Goal: Transaction & Acquisition: Purchase product/service

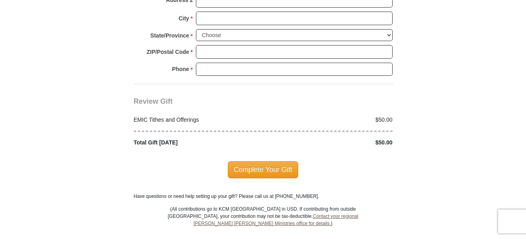
scroll to position [757, 0]
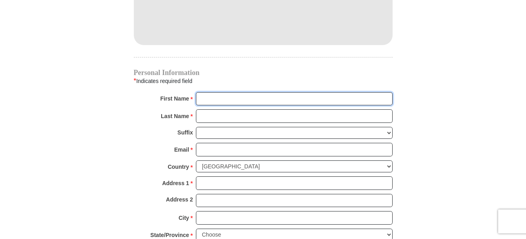
click at [222, 92] on input "First Name *" at bounding box center [294, 99] width 197 height 14
type input "[PERSON_NAME]"
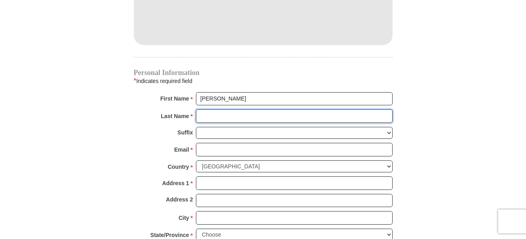
click at [231, 109] on input "Last Name *" at bounding box center [294, 116] width 197 height 14
type input "[PERSON_NAME]"
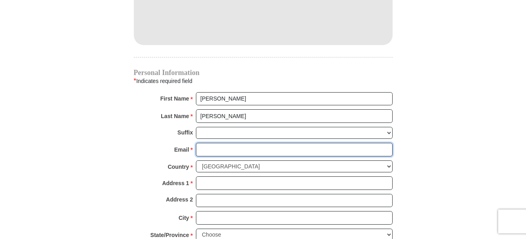
click at [212, 143] on input "Email *" at bounding box center [294, 150] width 197 height 14
type input "[EMAIL_ADDRESS][DOMAIN_NAME]"
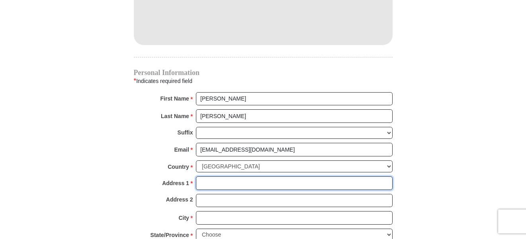
type input "P O Box 290985"
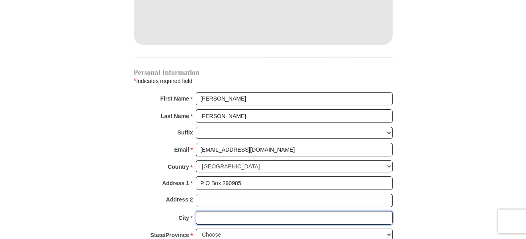
type input "Columbia"
select select "SC"
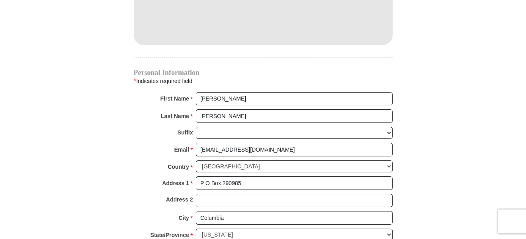
type input "29229"
type input "8036054829"
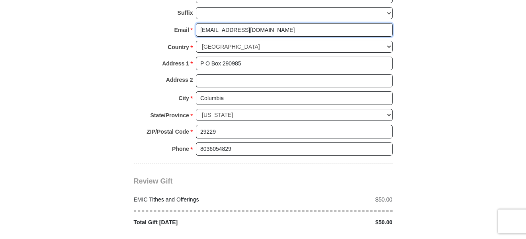
scroll to position [916, 0]
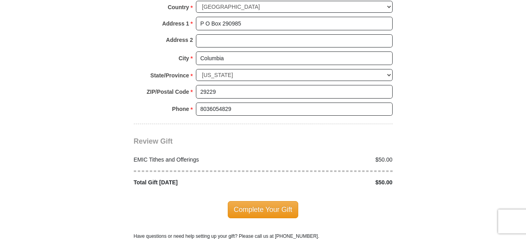
click at [378, 155] on div "$50.00" at bounding box center [330, 159] width 134 height 8
click at [379, 155] on div "$50.00" at bounding box center [330, 159] width 134 height 8
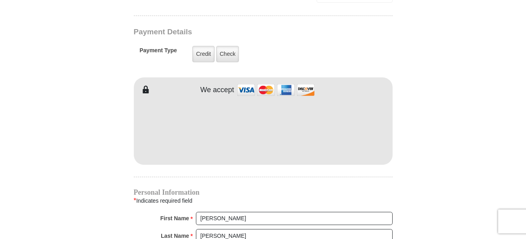
scroll to position [478, 0]
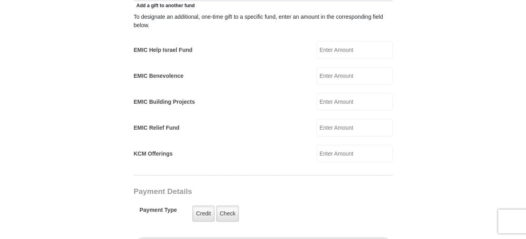
click at [331, 145] on input "KCM Offerings" at bounding box center [355, 154] width 76 height 18
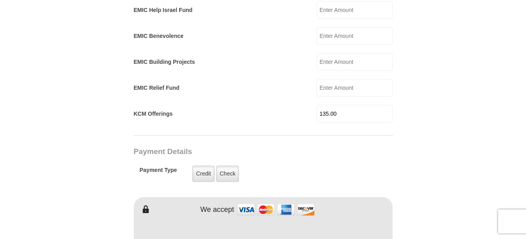
scroll to position [558, 0]
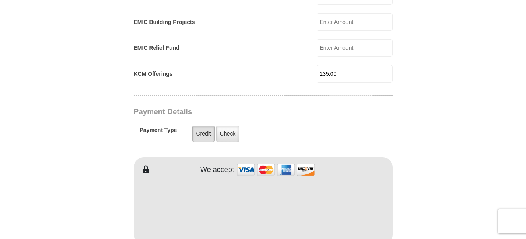
type input "135.00"
click at [210, 127] on label "Credit" at bounding box center [203, 133] width 22 height 16
click at [0, 0] on input "Credit" at bounding box center [0, 0] width 0 height 0
click at [202, 125] on label "Credit" at bounding box center [203, 133] width 22 height 16
click at [0, 0] on input "Credit" at bounding box center [0, 0] width 0 height 0
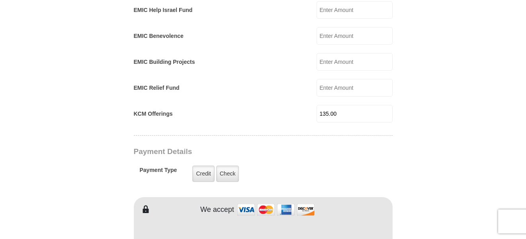
scroll to position [359, 0]
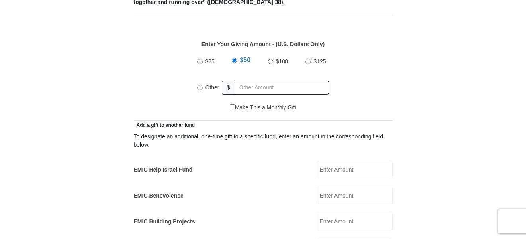
click at [236, 58] on input "$50" at bounding box center [234, 60] width 5 height 5
click at [200, 85] on input "Other" at bounding box center [200, 87] width 5 height 5
radio input "true"
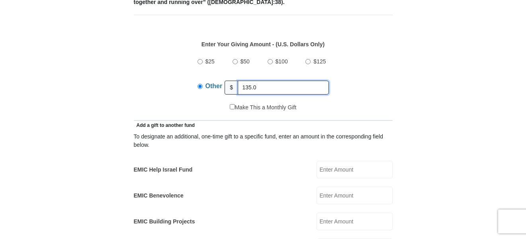
type input "135.00"
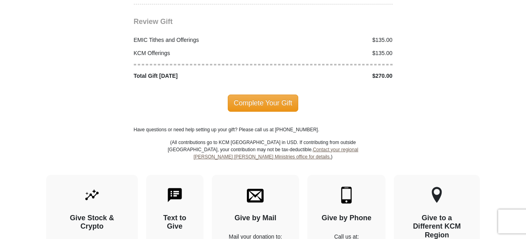
scroll to position [916, 0]
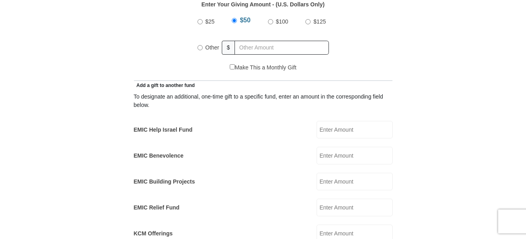
click at [199, 45] on input "Other" at bounding box center [200, 47] width 5 height 5
radio input "true"
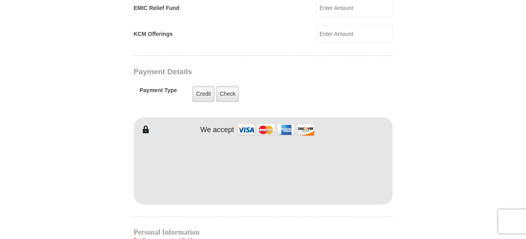
scroll to position [359, 0]
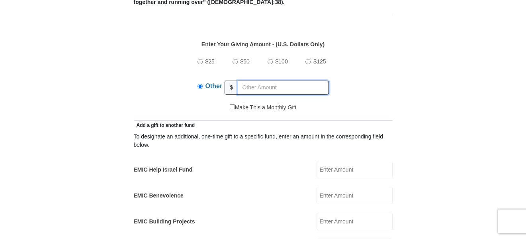
click at [243, 80] on input "text" at bounding box center [283, 87] width 91 height 14
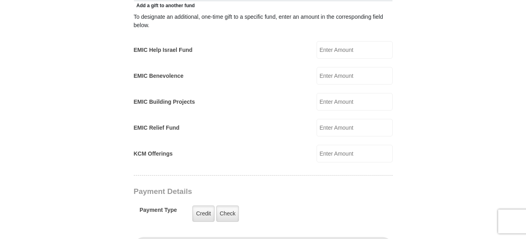
scroll to position [518, 0]
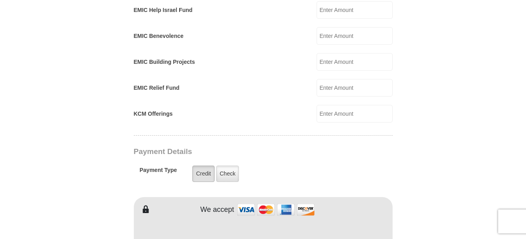
type input "135.00"
click at [204, 168] on label "Credit" at bounding box center [203, 173] width 22 height 16
click at [0, 0] on input "Credit" at bounding box center [0, 0] width 0 height 0
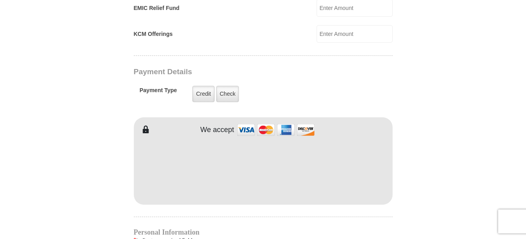
scroll to position [717, 0]
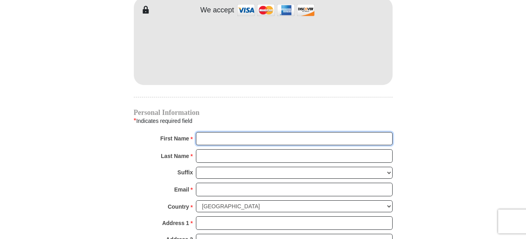
click at [212, 132] on input "First Name *" at bounding box center [294, 139] width 197 height 14
type input "[PERSON_NAME]"
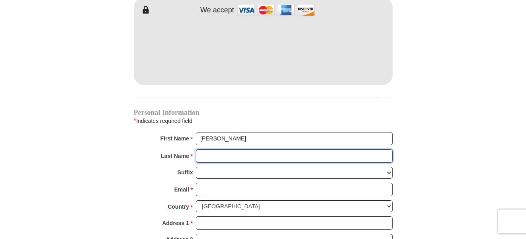
click at [209, 149] on input "Last Name *" at bounding box center [294, 156] width 197 height 14
type input "[PERSON_NAME]"
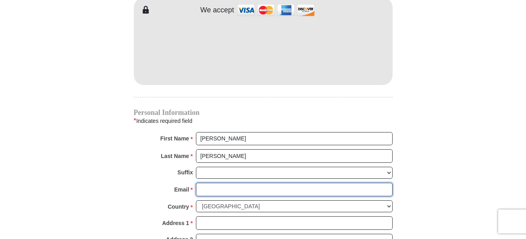
click at [208, 182] on input "Email *" at bounding box center [294, 189] width 197 height 14
type input "[EMAIL_ADDRESS][DOMAIN_NAME]"
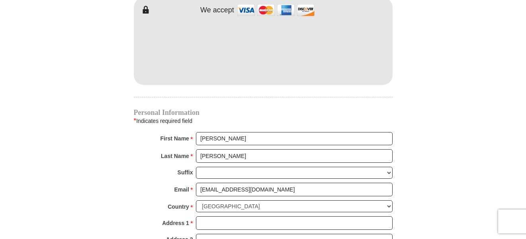
click at [210, 206] on div "Country * [GEOGRAPHIC_DATA] [GEOGRAPHIC_DATA] [GEOGRAPHIC_DATA] [GEOGRAPHIC_DAT…" at bounding box center [263, 208] width 259 height 16
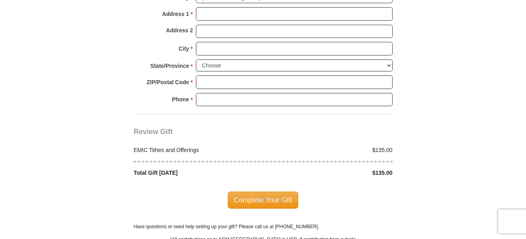
scroll to position [1135, 0]
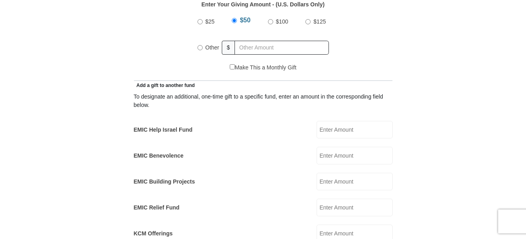
scroll to position [279, 0]
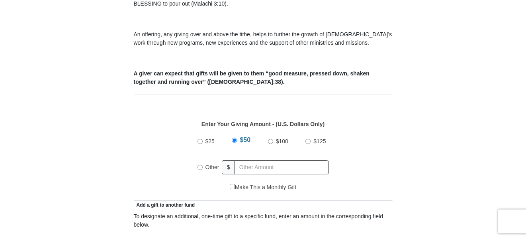
click at [203, 160] on label "Other" at bounding box center [213, 167] width 20 height 18
click at [203, 165] on input "Other" at bounding box center [200, 167] width 5 height 5
radio input "true"
click at [253, 160] on input "text" at bounding box center [283, 167] width 91 height 14
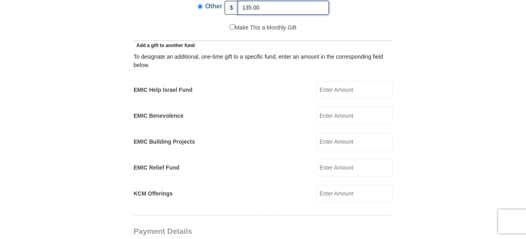
scroll to position [518, 0]
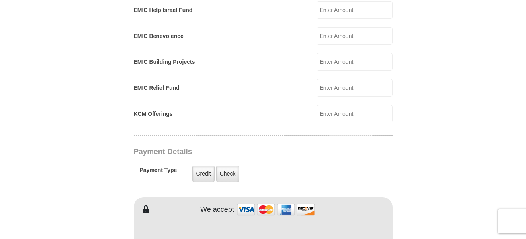
type input "135.00"
click at [342, 105] on input "KCM Offerings" at bounding box center [355, 114] width 76 height 18
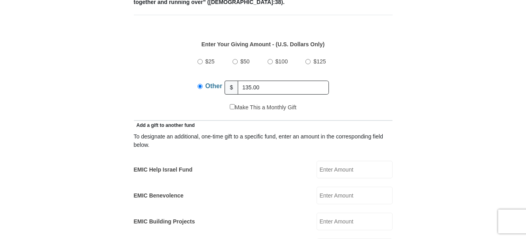
type input "135.00"
click at [200, 84] on input "Other" at bounding box center [200, 86] width 5 height 5
drag, startPoint x: 243, startPoint y: 76, endPoint x: 278, endPoint y: 81, distance: 35.0
click at [278, 81] on input "135.00" at bounding box center [283, 87] width 91 height 14
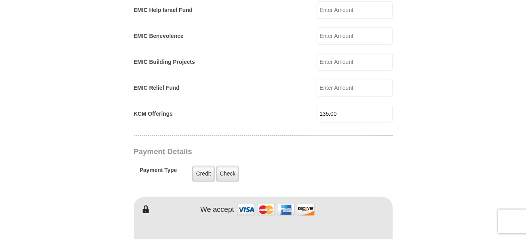
scroll to position [558, 0]
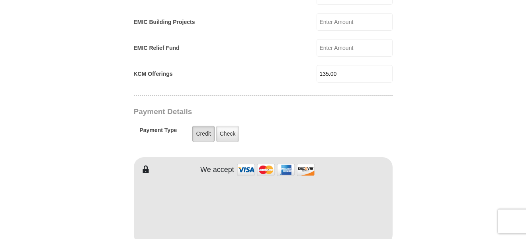
click at [203, 127] on label "Credit" at bounding box center [203, 133] width 22 height 16
click at [0, 0] on input "Credit" at bounding box center [0, 0] width 0 height 0
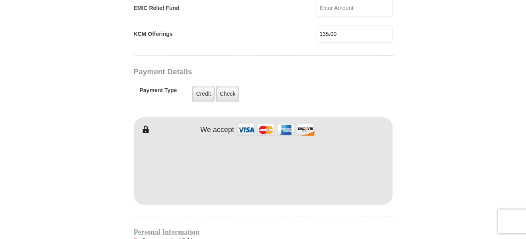
scroll to position [677, 0]
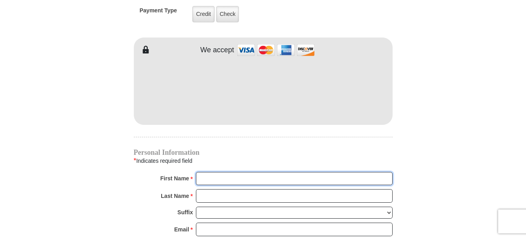
click at [224, 172] on input "First Name *" at bounding box center [294, 179] width 197 height 14
type input "[PERSON_NAME]"
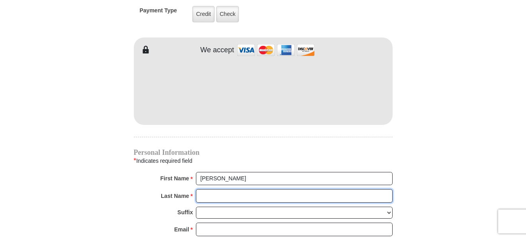
click at [227, 189] on input "Last Name *" at bounding box center [294, 196] width 197 height 14
type input "[PERSON_NAME]"
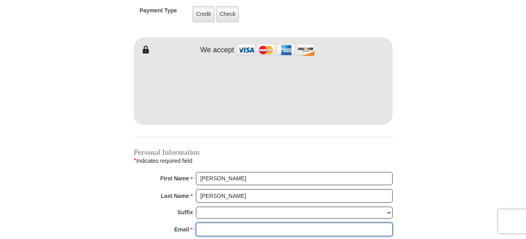
click at [226, 222] on input "Email *" at bounding box center [294, 229] width 197 height 14
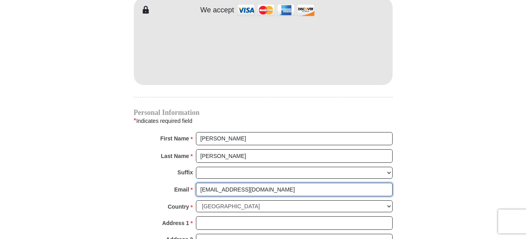
scroll to position [757, 0]
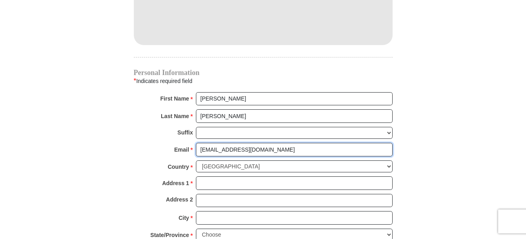
type input "[EMAIL_ADDRESS][DOMAIN_NAME]"
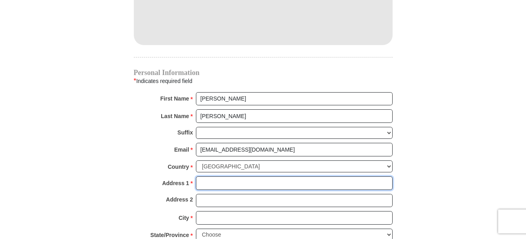
click at [214, 176] on input "Address 1 *" at bounding box center [294, 183] width 197 height 14
type input "P O Box 290985"
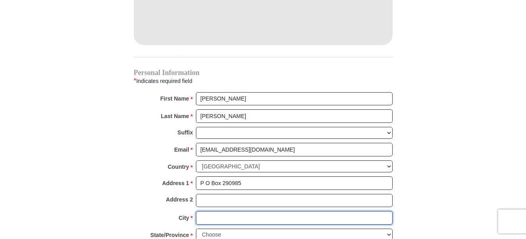
click at [212, 211] on input "City *" at bounding box center [294, 218] width 197 height 14
type input "Columbia"
click at [220, 228] on select "Choose Alabama Alaska American Samoa Arizona Arkansas Armed Forces Americas Arm…" at bounding box center [294, 234] width 197 height 12
select select "SC"
click at [196, 228] on select "Choose Alabama Alaska American Samoa Arizona Arkansas Armed Forces Americas Arm…" at bounding box center [294, 234] width 197 height 12
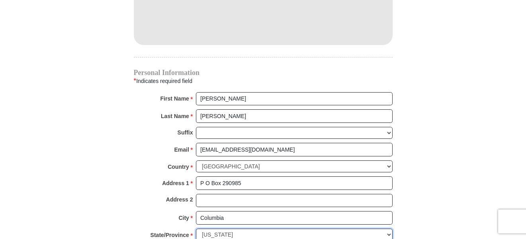
scroll to position [797, 0]
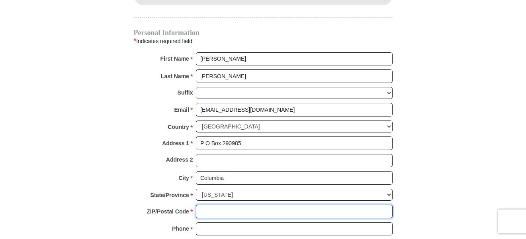
click at [239, 204] on input "ZIP/Postal Code *" at bounding box center [294, 211] width 197 height 14
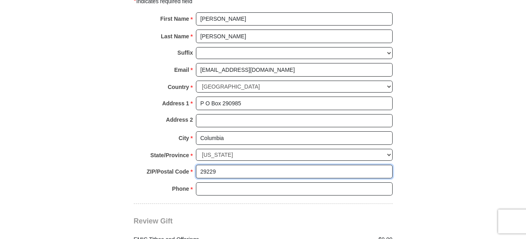
type input "29229"
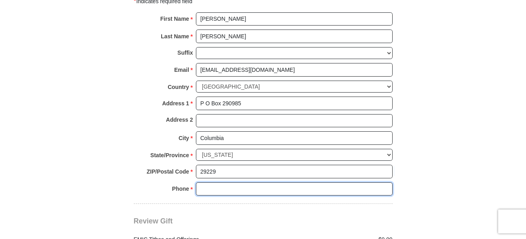
click at [210, 182] on input "Phone * *" at bounding box center [294, 189] width 197 height 14
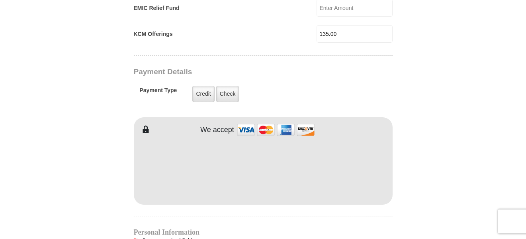
scroll to position [478, 0]
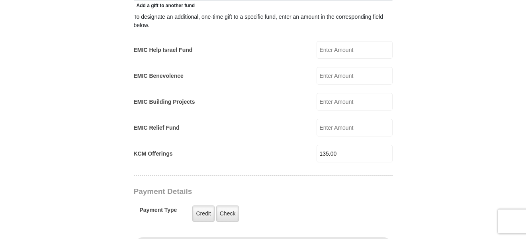
type input "8036054829"
drag, startPoint x: 322, startPoint y: 142, endPoint x: 348, endPoint y: 141, distance: 25.5
click at [347, 145] on input "135.00" at bounding box center [355, 154] width 76 height 18
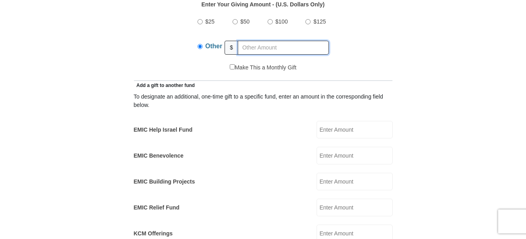
click at [243, 41] on input "text" at bounding box center [283, 48] width 91 height 14
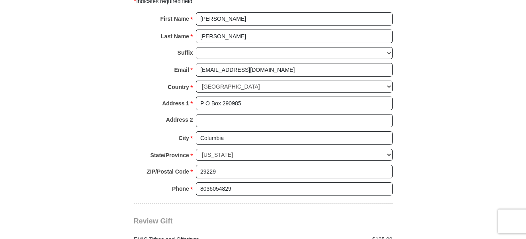
scroll to position [956, 0]
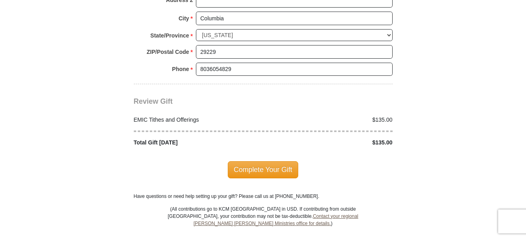
type input "135.00"
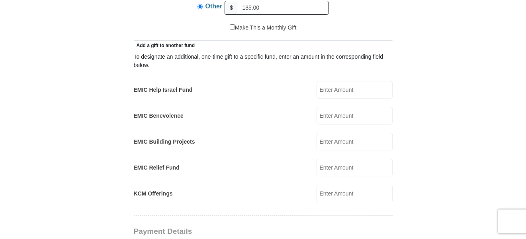
scroll to position [279, 0]
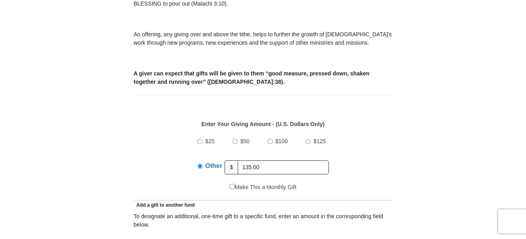
click at [201, 163] on input "Other" at bounding box center [200, 165] width 5 height 5
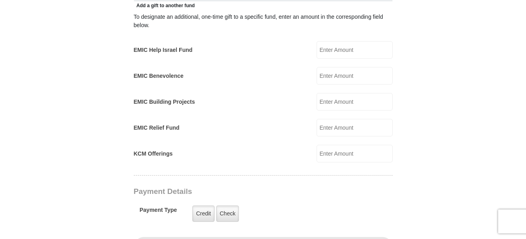
scroll to position [319, 0]
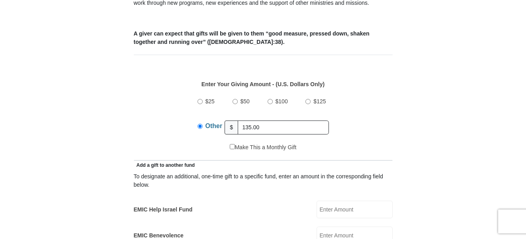
click at [199, 123] on input "Other" at bounding box center [200, 125] width 5 height 5
drag, startPoint x: 243, startPoint y: 116, endPoint x: 280, endPoint y: 120, distance: 36.8
click at [279, 120] on input "135.00" at bounding box center [283, 127] width 91 height 14
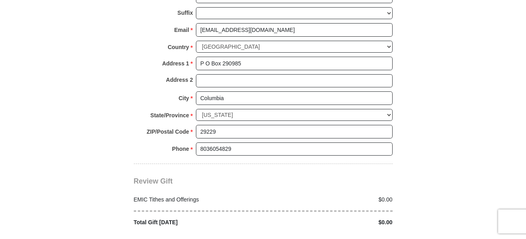
scroll to position [1036, 0]
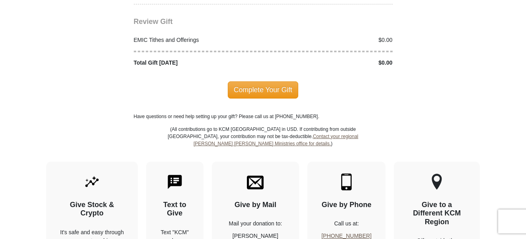
click at [382, 59] on div "$0.00" at bounding box center [330, 63] width 134 height 8
click at [381, 36] on div "$0.00" at bounding box center [330, 40] width 134 height 8
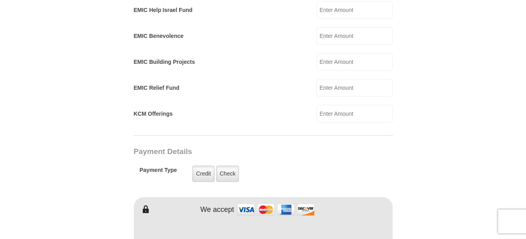
scroll to position [359, 0]
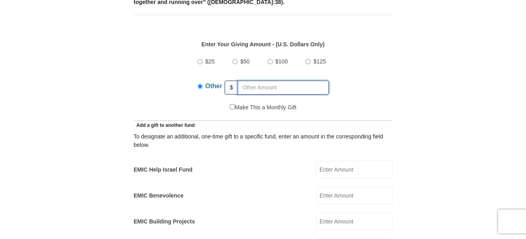
click at [243, 80] on input "text" at bounding box center [283, 87] width 91 height 14
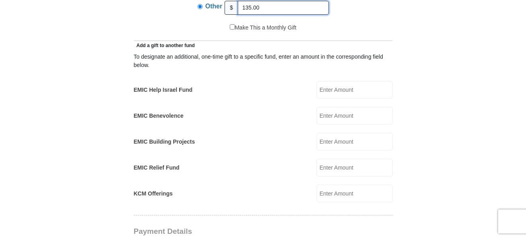
scroll to position [279, 0]
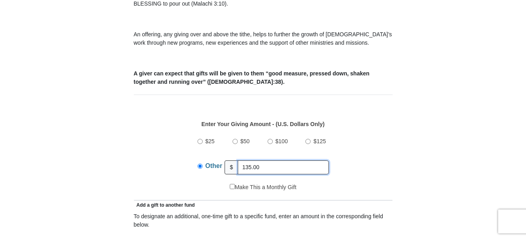
type input "135.00"
click at [198, 163] on input "Other" at bounding box center [200, 165] width 5 height 5
drag, startPoint x: 243, startPoint y: 158, endPoint x: 261, endPoint y: 175, distance: 24.5
click at [278, 164] on input "135.00" at bounding box center [283, 167] width 91 height 14
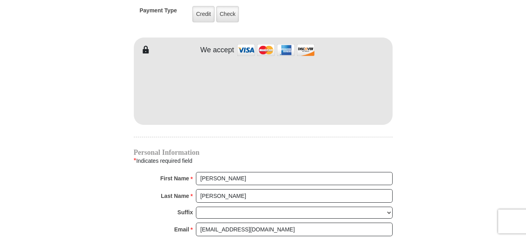
scroll to position [558, 0]
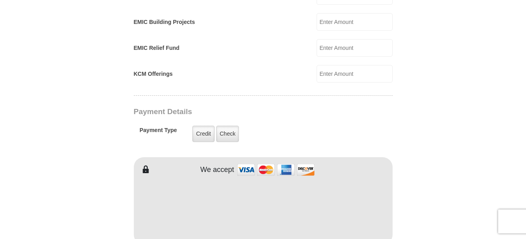
click at [331, 65] on input "KCM Offerings" at bounding box center [355, 74] width 76 height 18
type input "135.00"
click at [393, 114] on form "Eagle Mountain International Church Online Giving Because of gifts like yours, …" at bounding box center [263, 63] width 454 height 1178
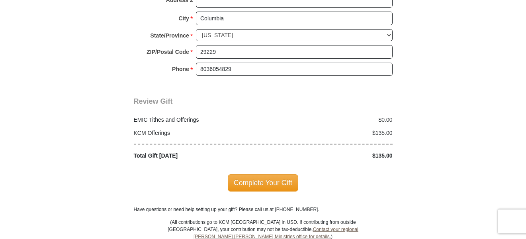
scroll to position [996, 0]
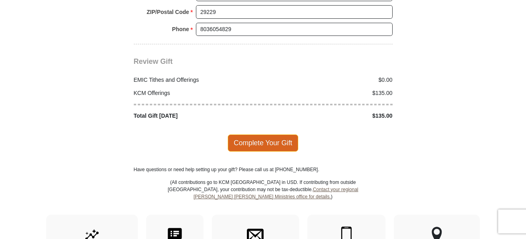
click at [273, 136] on span "Complete Your Gift" at bounding box center [263, 142] width 71 height 17
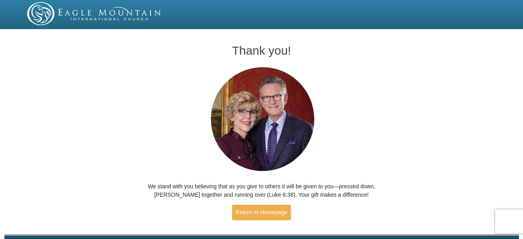
scroll to position [25, 0]
